Goal: Transaction & Acquisition: Obtain resource

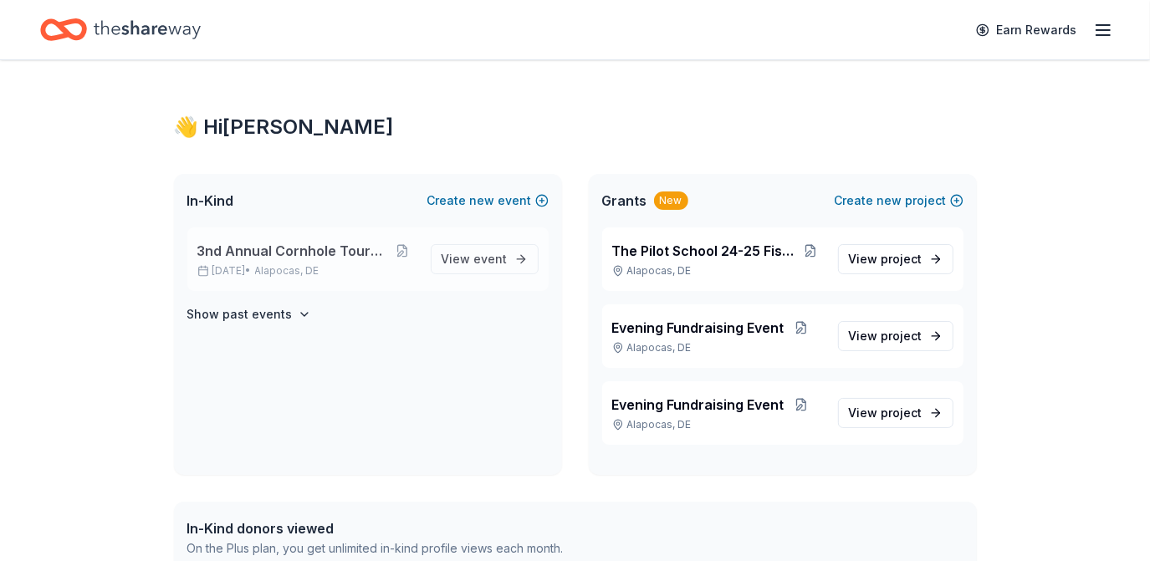
click at [301, 247] on span "3nd Annual Cornhole Tournament" at bounding box center [292, 251] width 191 height 20
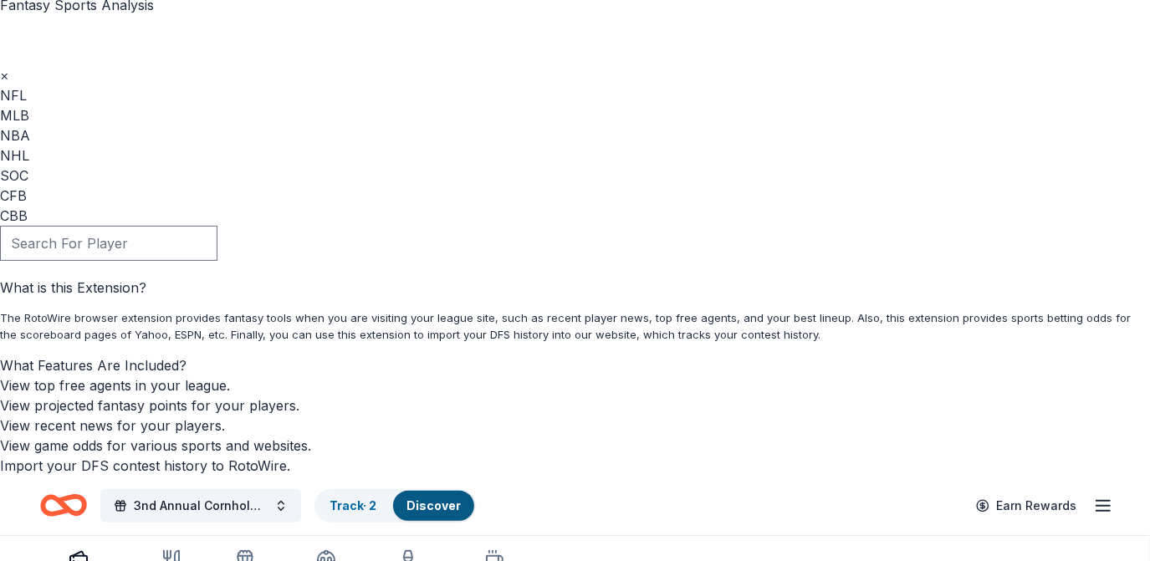
scroll to position [151, 0]
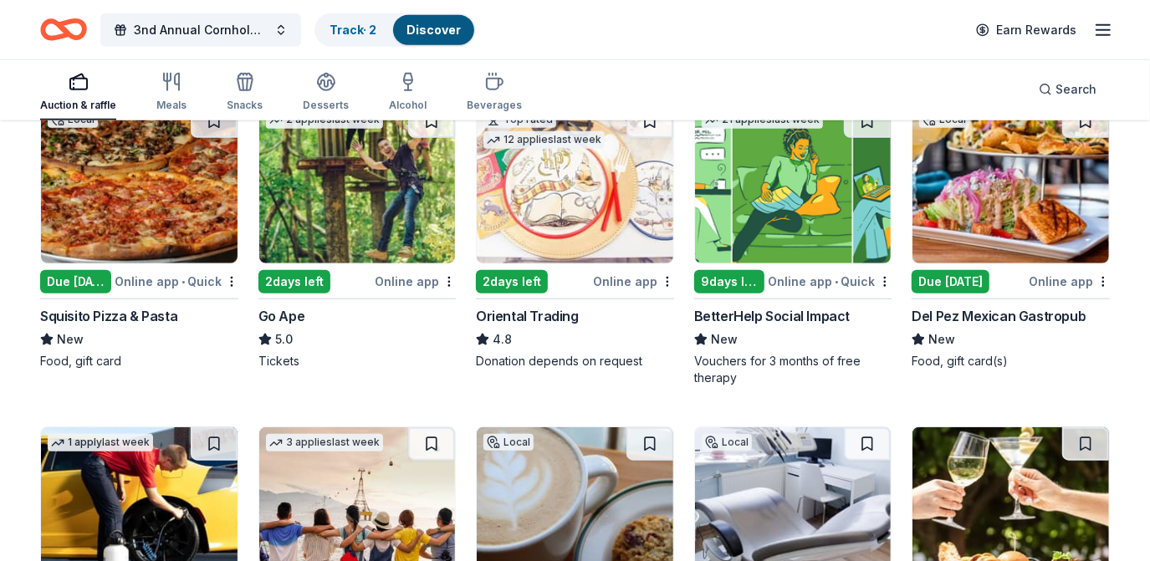
scroll to position [836, 0]
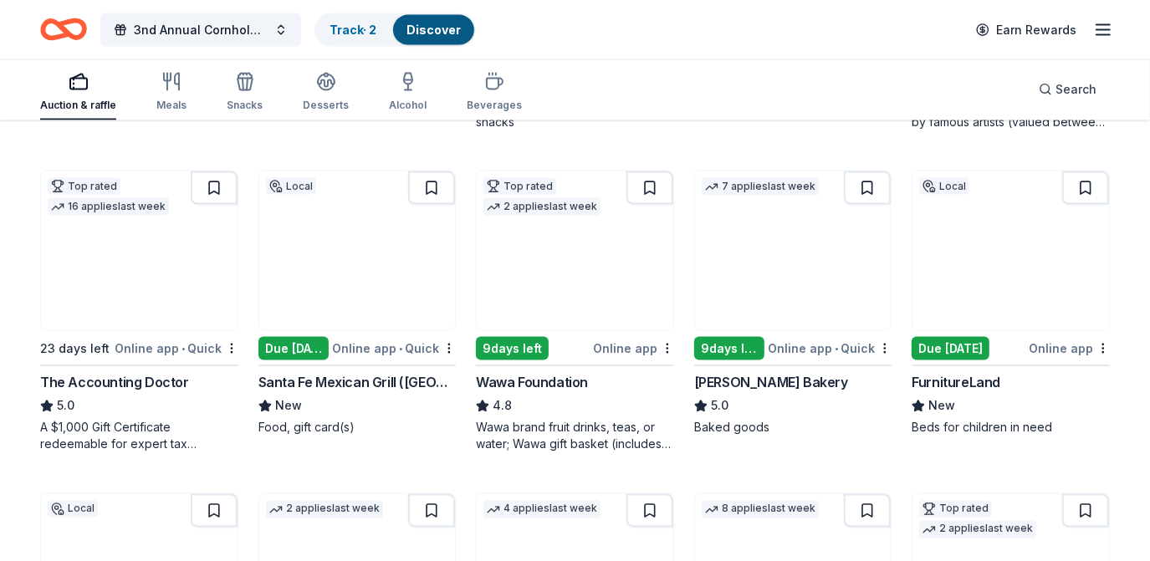
scroll to position [1737, 0]
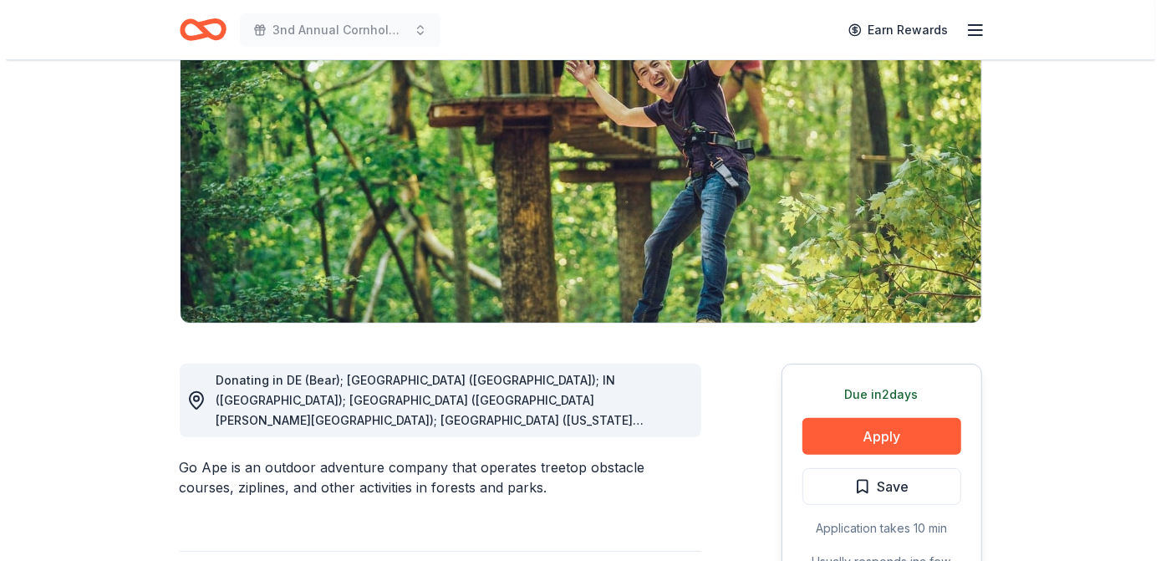
scroll to position [227, 0]
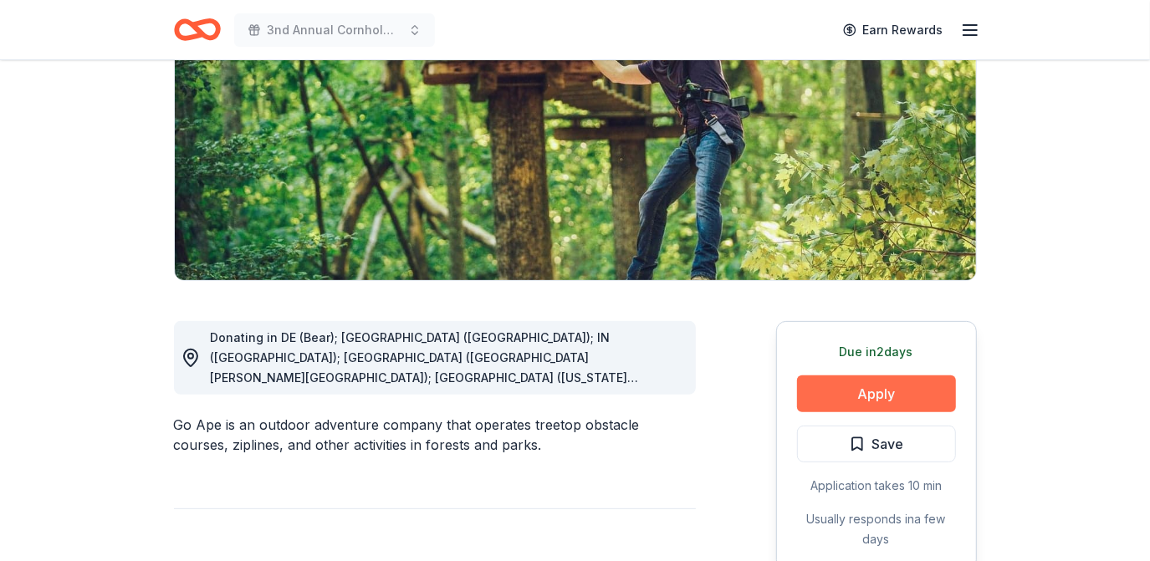
click at [888, 402] on button "Apply" at bounding box center [876, 393] width 159 height 37
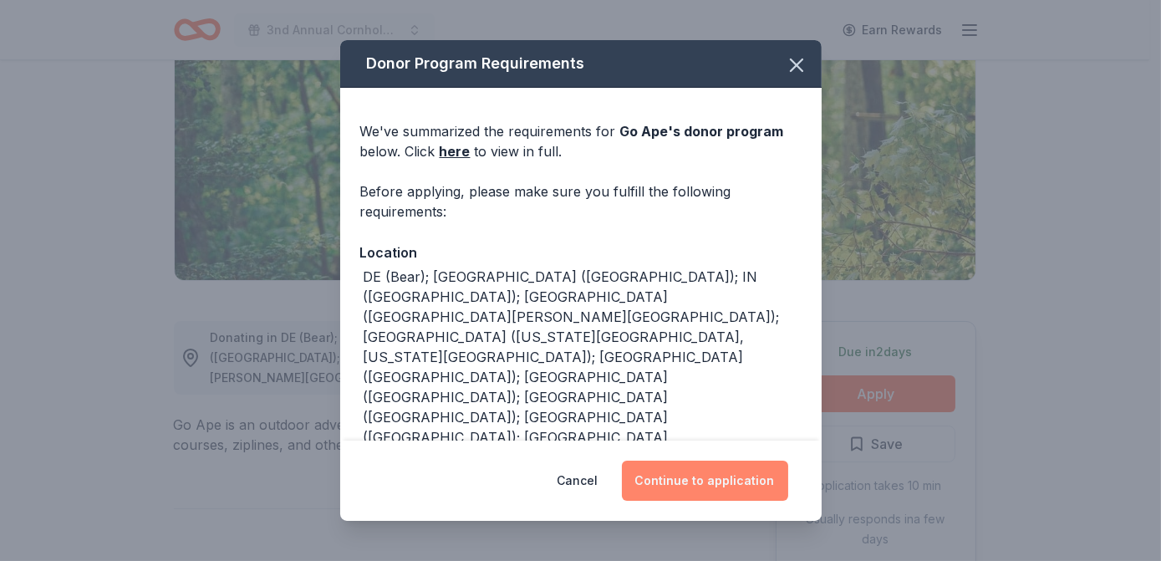
click at [691, 496] on button "Continue to application" at bounding box center [705, 481] width 166 height 40
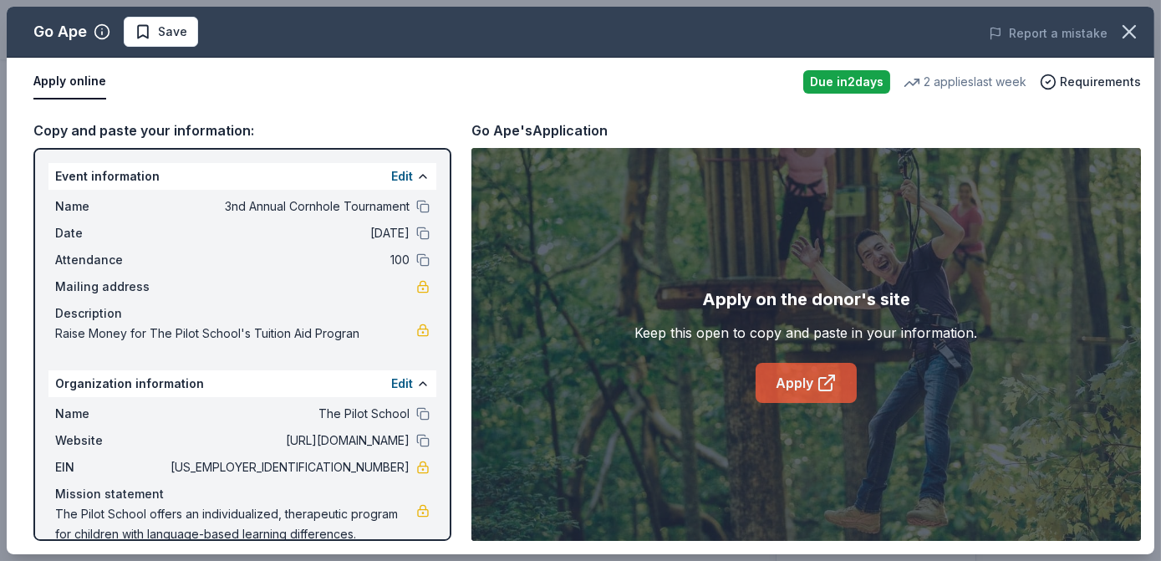
click at [814, 366] on link "Apply" at bounding box center [806, 383] width 101 height 40
